Goal: Task Accomplishment & Management: Use online tool/utility

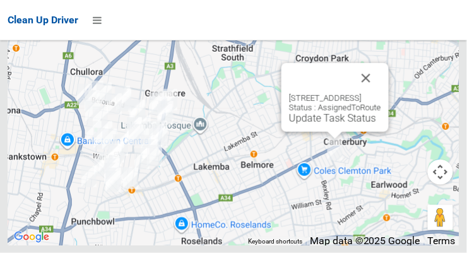
scroll to position [8039, 0]
click at [316, 124] on link "Update Task Status" at bounding box center [332, 118] width 87 height 12
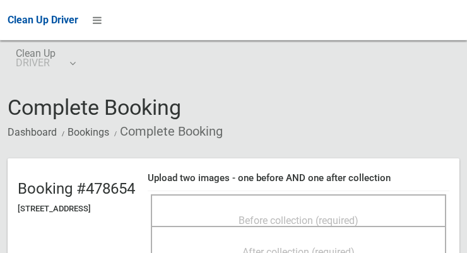
click at [292, 215] on span "Before collection (required)" at bounding box center [299, 221] width 120 height 12
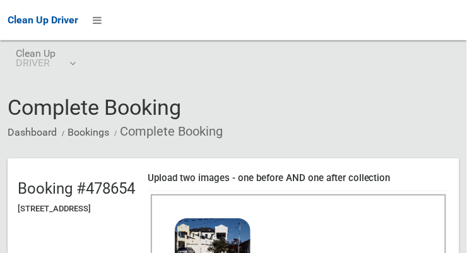
scroll to position [138, 0]
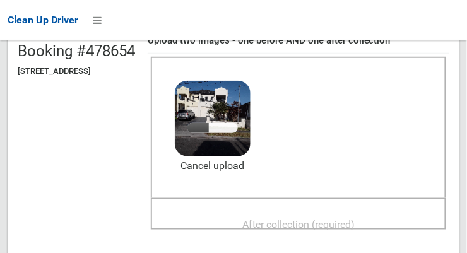
click at [325, 222] on span "After collection (required)" at bounding box center [299, 225] width 112 height 12
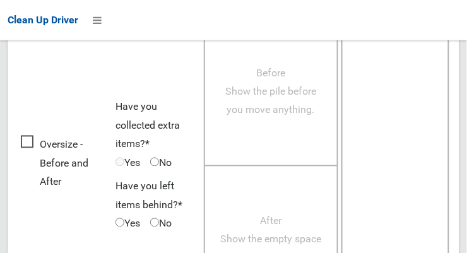
scroll to position [1142, 0]
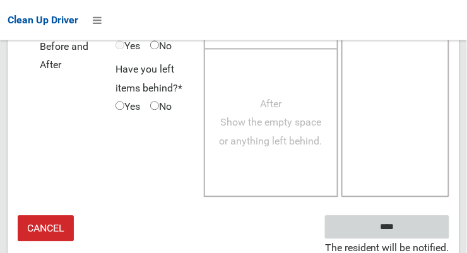
click at [417, 231] on input "****" at bounding box center [387, 226] width 124 height 23
